Goal: Information Seeking & Learning: Learn about a topic

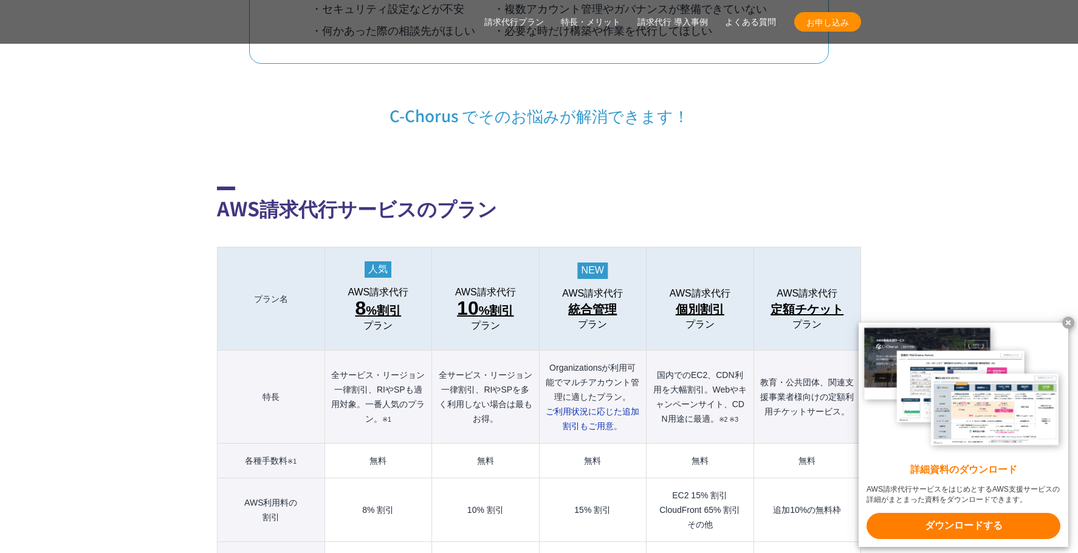
scroll to position [1154, 0]
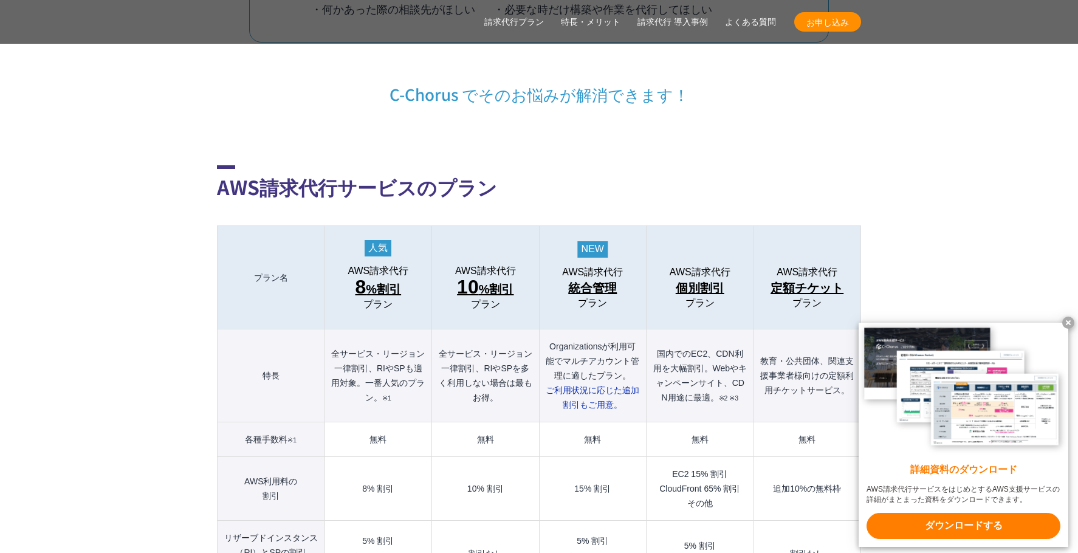
click at [1067, 318] on x-t at bounding box center [1068, 323] width 12 height 12
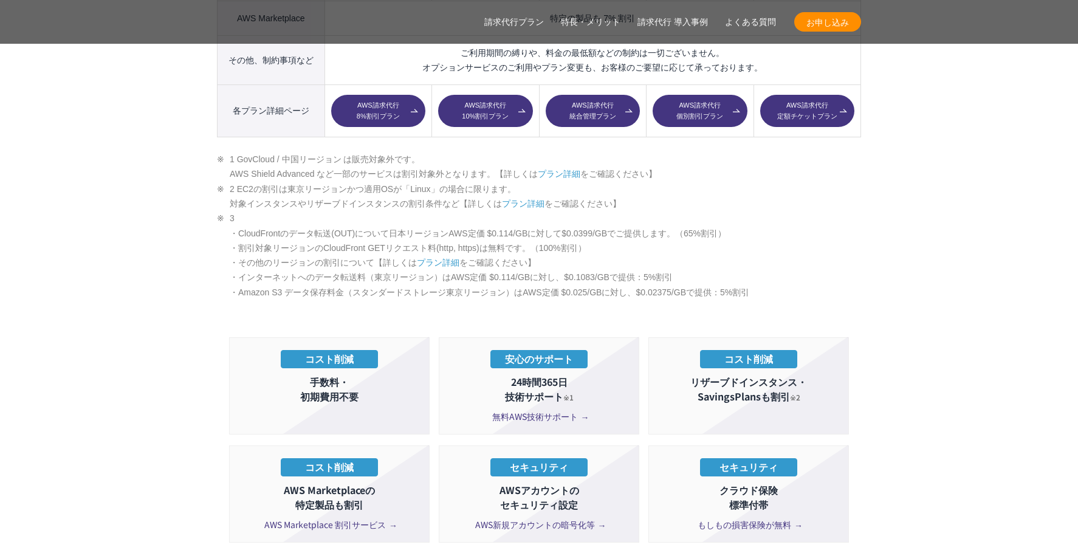
scroll to position [1944, 0]
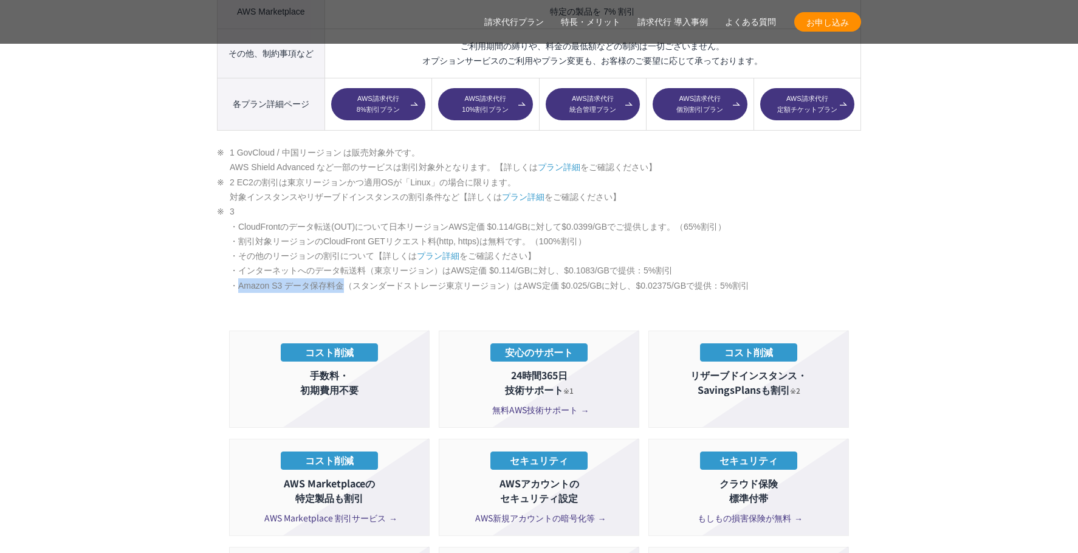
drag, startPoint x: 345, startPoint y: 263, endPoint x: 236, endPoint y: 259, distance: 109.4
click at [236, 259] on li "3 ・CloudFrontのデータ転送(OUT)について日本リージョンAWS定価 $0.114/GBに対して$0.0399/GBでご提供します。（65%割引）…" at bounding box center [539, 248] width 644 height 89
drag, startPoint x: 236, startPoint y: 259, endPoint x: 180, endPoint y: 247, distance: 57.2
click at [180, 247] on section "AWS請求代行サービスのプラン 多様なニーズに対応したオススメのプラン プラン名 AWS請求代行 8 %割引 プラン AWS請求代行 10 %割引 プラン A…" at bounding box center [539, 236] width 1078 height 1916
click at [199, 188] on section "AWS請求代行サービスのプラン 多様なニーズに対応したオススメのプラン プラン名 AWS請求代行 8 %割引 プラン AWS請求代行 10 %割引 プラン A…" at bounding box center [539, 236] width 1078 height 1916
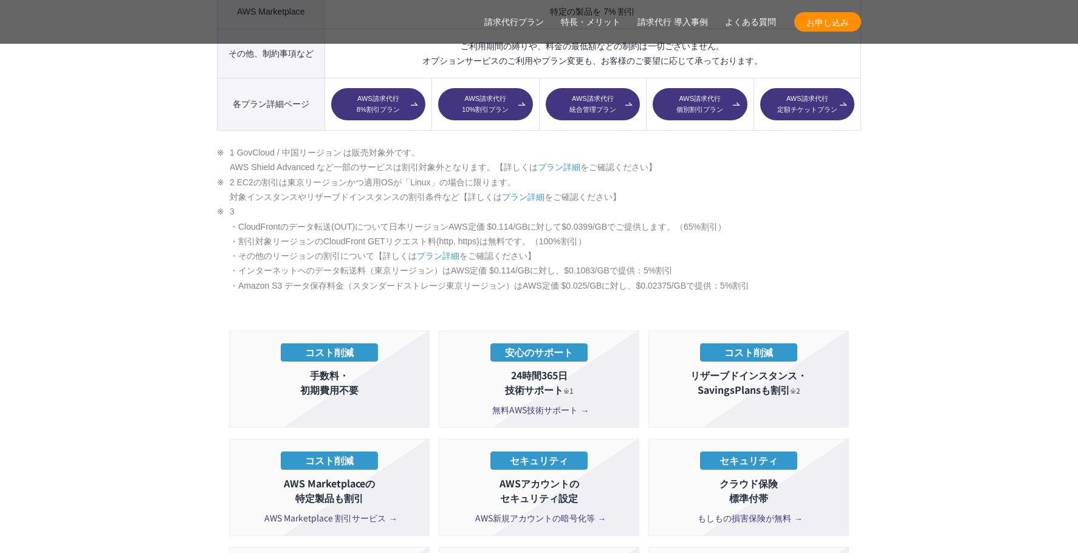
click at [218, 145] on li "1 GovCloud / 中国リージョン は販売対象外です。 AWS Shield Advanced など一部のサービスは割引対象外となります。【詳しくは プ…" at bounding box center [539, 160] width 644 height 30
click at [759, 260] on li "3 ・CloudFrontのデータ転送(OUT)について日本リージョンAWS定価 $0.114/GBに対して$0.0399/GBでご提供します。（65%割引）…" at bounding box center [539, 248] width 644 height 89
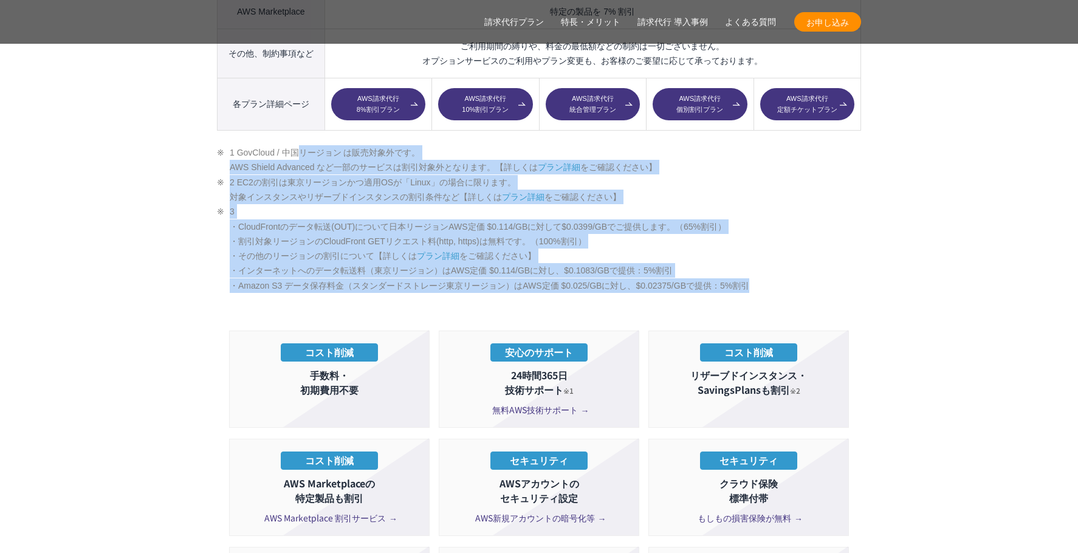
drag, startPoint x: 766, startPoint y: 258, endPoint x: 221, endPoint y: 125, distance: 561.5
click at [221, 145] on ul "1 GovCloud / 中国リージョン は販売対象外です。 AWS Shield Advanced など一部のサービスは割引対象外となります。【詳しくは プ…" at bounding box center [539, 219] width 644 height 148
click at [221, 145] on li "1 GovCloud / 中国リージョン は販売対象外です。 AWS Shield Advanced など一部のサービスは割引対象外となります。【詳しくは プ…" at bounding box center [539, 160] width 644 height 30
drag, startPoint x: 221, startPoint y: 125, endPoint x: 771, endPoint y: 261, distance: 566.8
click at [771, 261] on ul "1 GovCloud / 中国リージョン は販売対象外です。 AWS Shield Advanced など一部のサービスは割引対象外となります。【詳しくは プ…" at bounding box center [539, 219] width 644 height 148
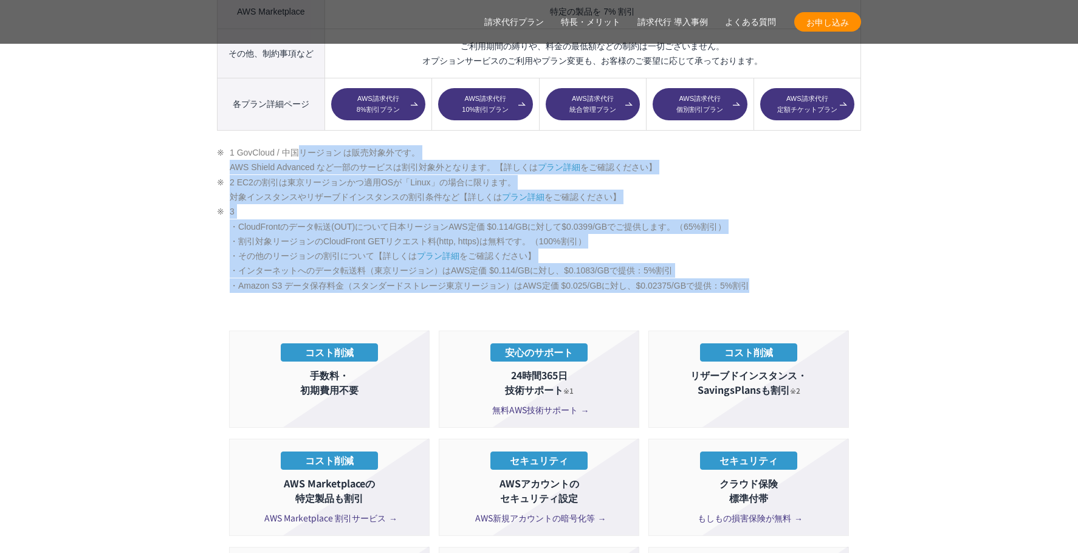
click at [771, 261] on li "3 ・CloudFrontのデータ転送(OUT)について日本リージョンAWS定価 $0.114/GBに対して$0.0399/GBでご提供します。（65%割引）…" at bounding box center [539, 248] width 644 height 89
drag, startPoint x: 771, startPoint y: 261, endPoint x: 228, endPoint y: 126, distance: 559.5
click at [228, 145] on ul "1 GovCloud / 中国リージョン は販売対象外です。 AWS Shield Advanced など一部のサービスは割引対象外となります。【詳しくは プ…" at bounding box center [539, 219] width 644 height 148
click at [228, 145] on li "1 GovCloud / 中国リージョン は販売対象外です。 AWS Shield Advanced など一部のサービスは割引対象外となります。【詳しくは プ…" at bounding box center [539, 160] width 644 height 30
drag, startPoint x: 220, startPoint y: 129, endPoint x: 765, endPoint y: 261, distance: 561.3
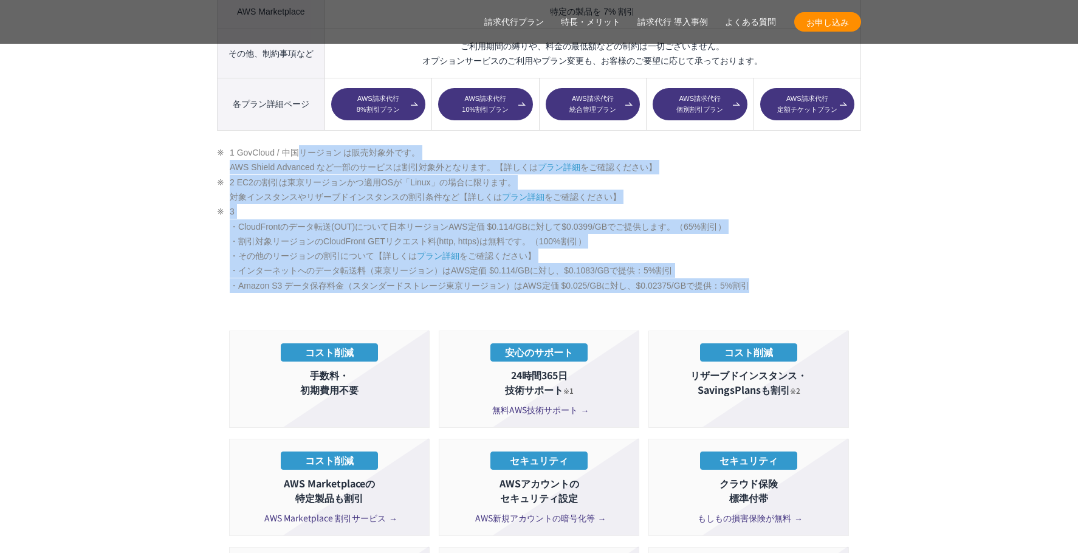
click at [765, 261] on ul "1 GovCloud / 中国リージョン は販売対象外です。 AWS Shield Advanced など一部のサービスは割引対象外となります。【詳しくは プ…" at bounding box center [539, 219] width 644 height 148
click at [765, 261] on li "3 ・CloudFrontのデータ転送(OUT)について日本リージョンAWS定価 $0.114/GBに対して$0.0399/GBでご提供します。（65%割引）…" at bounding box center [539, 248] width 644 height 89
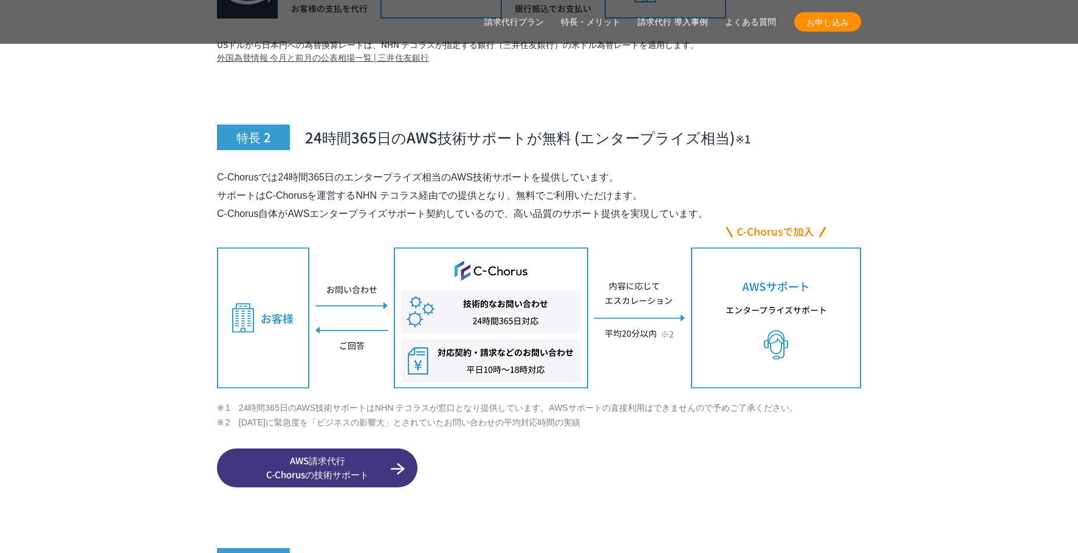
scroll to position [4192, 0]
